Goal: Information Seeking & Learning: Learn about a topic

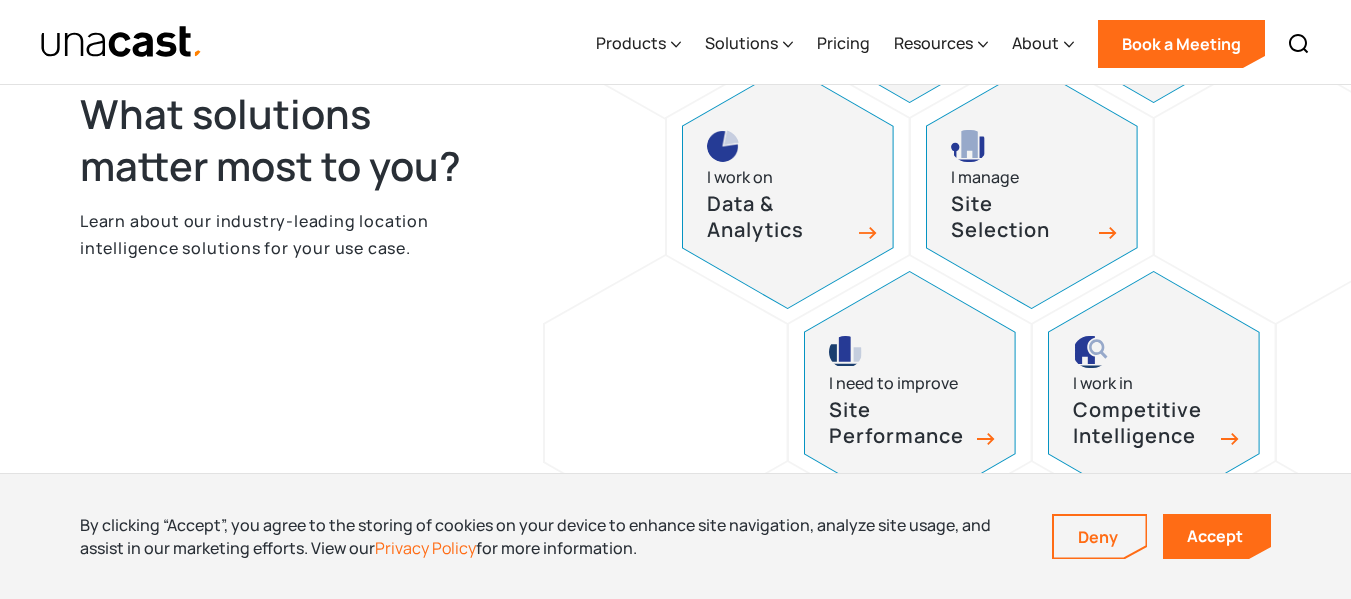
scroll to position [1100, 0]
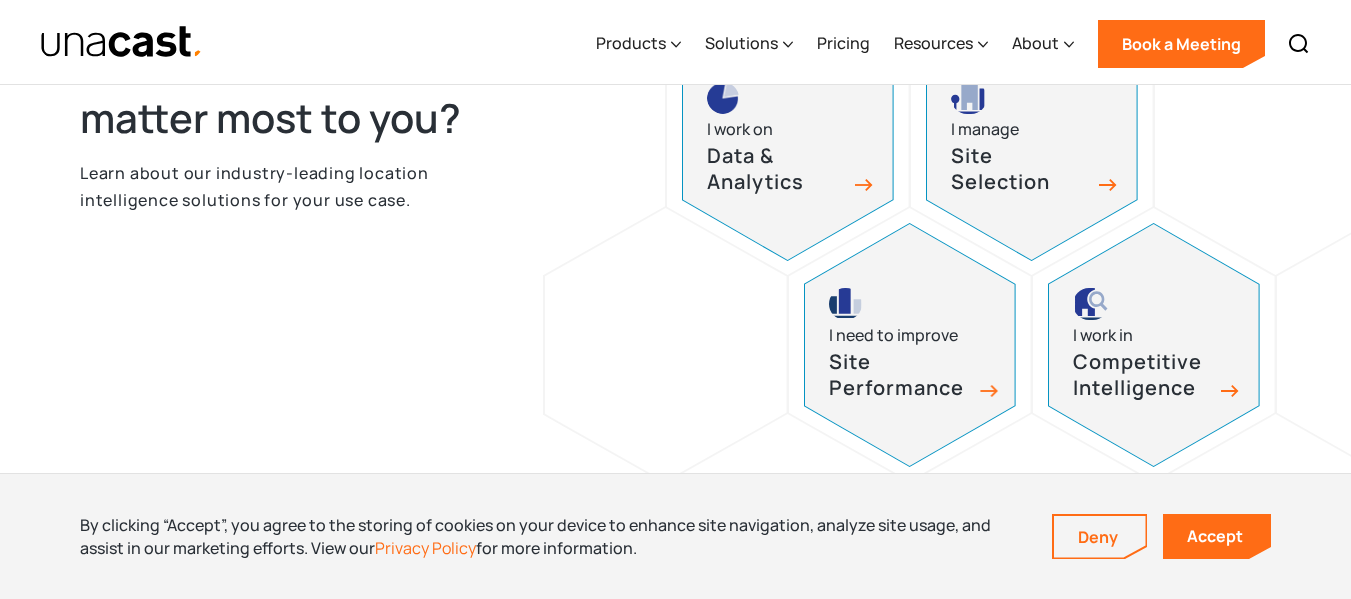
click at [897, 378] on h3 "Site Performance" at bounding box center [899, 375] width 140 height 53
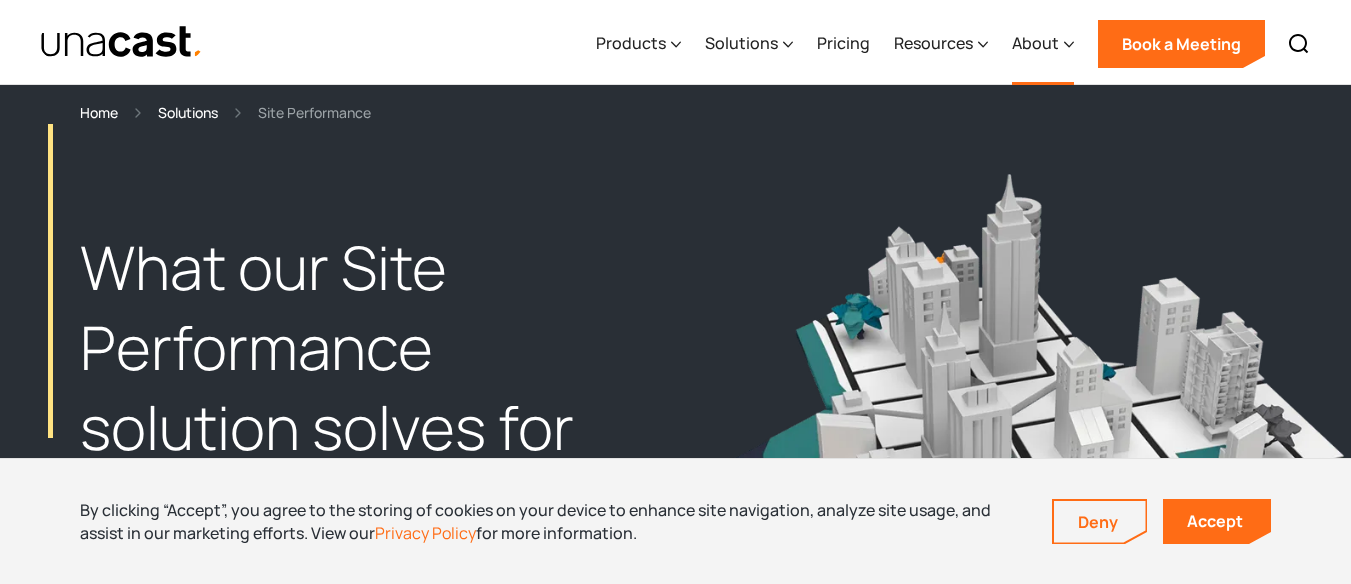
click at [1043, 40] on div "About" at bounding box center [1035, 43] width 47 height 24
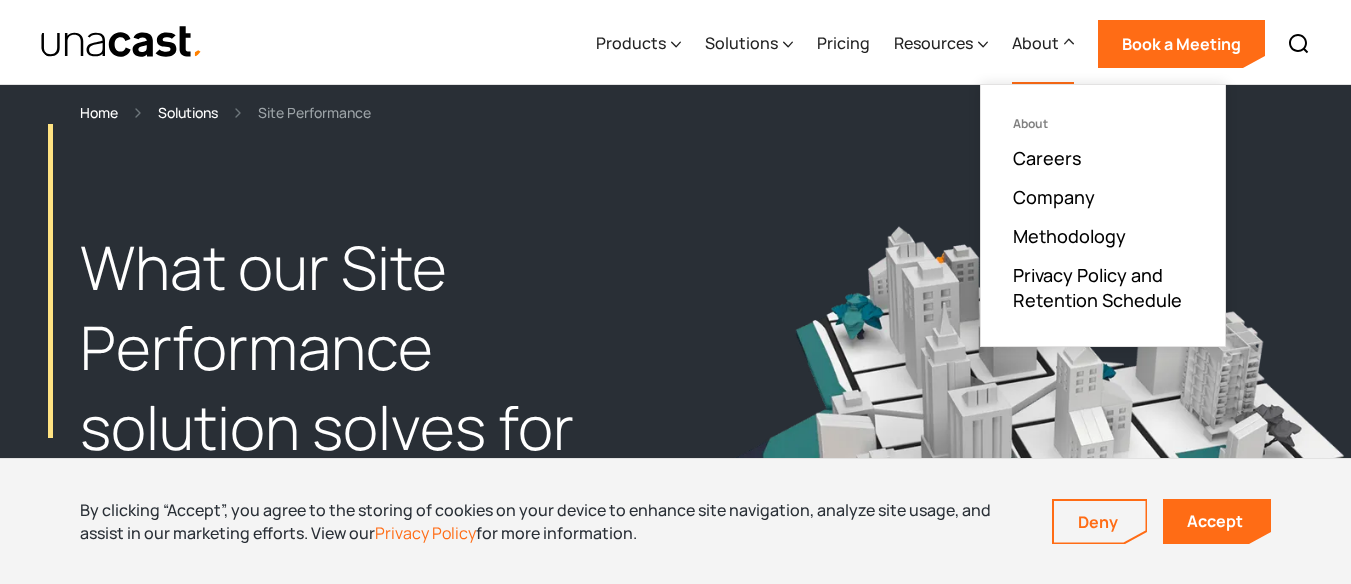
click at [1038, 117] on div "About" at bounding box center [1103, 124] width 180 height 14
click at [1023, 36] on div "About" at bounding box center [1035, 43] width 47 height 24
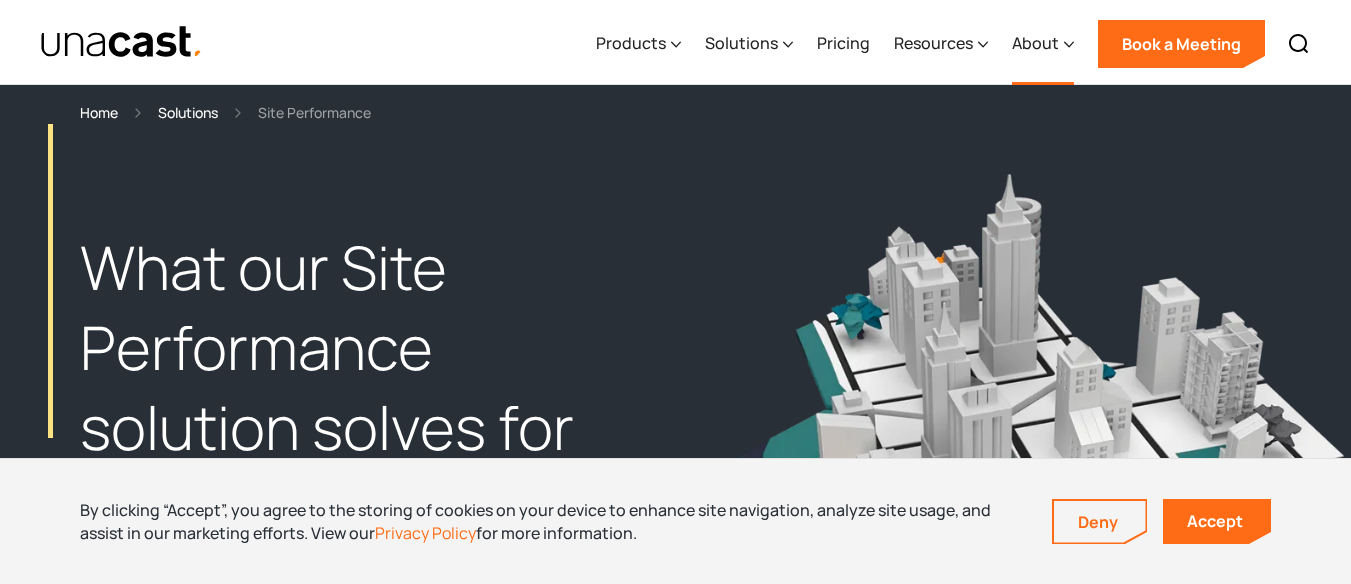
click at [1032, 37] on div "About" at bounding box center [1035, 43] width 47 height 24
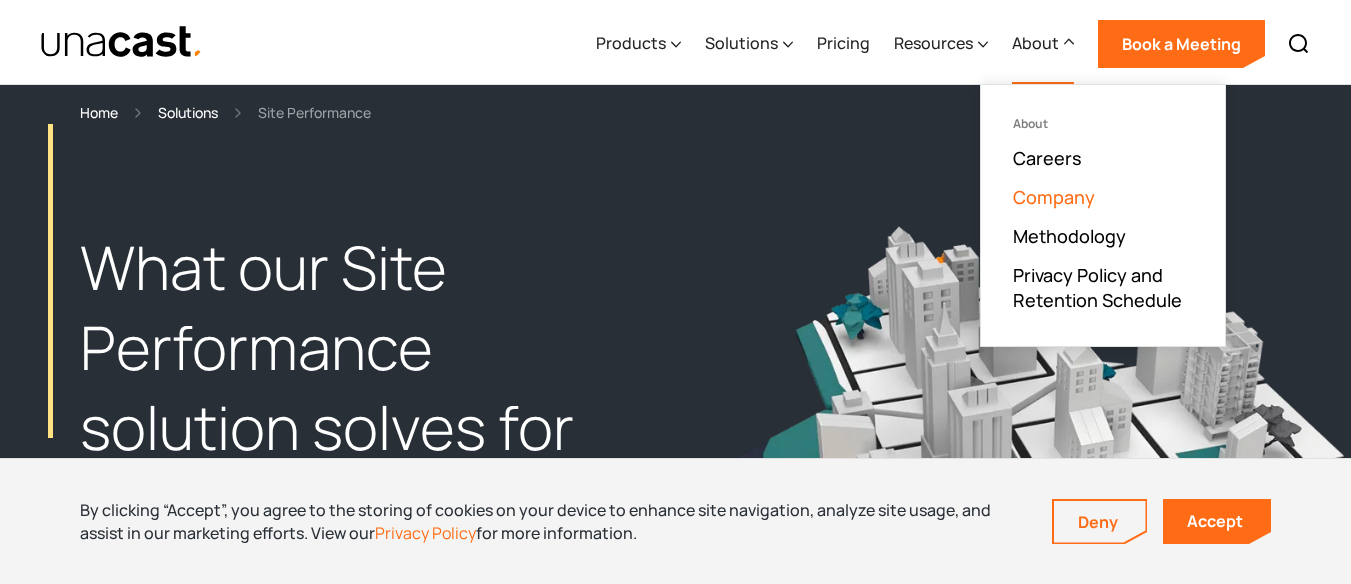
click at [1063, 208] on link "Company" at bounding box center [1054, 197] width 82 height 24
